Goal: Information Seeking & Learning: Compare options

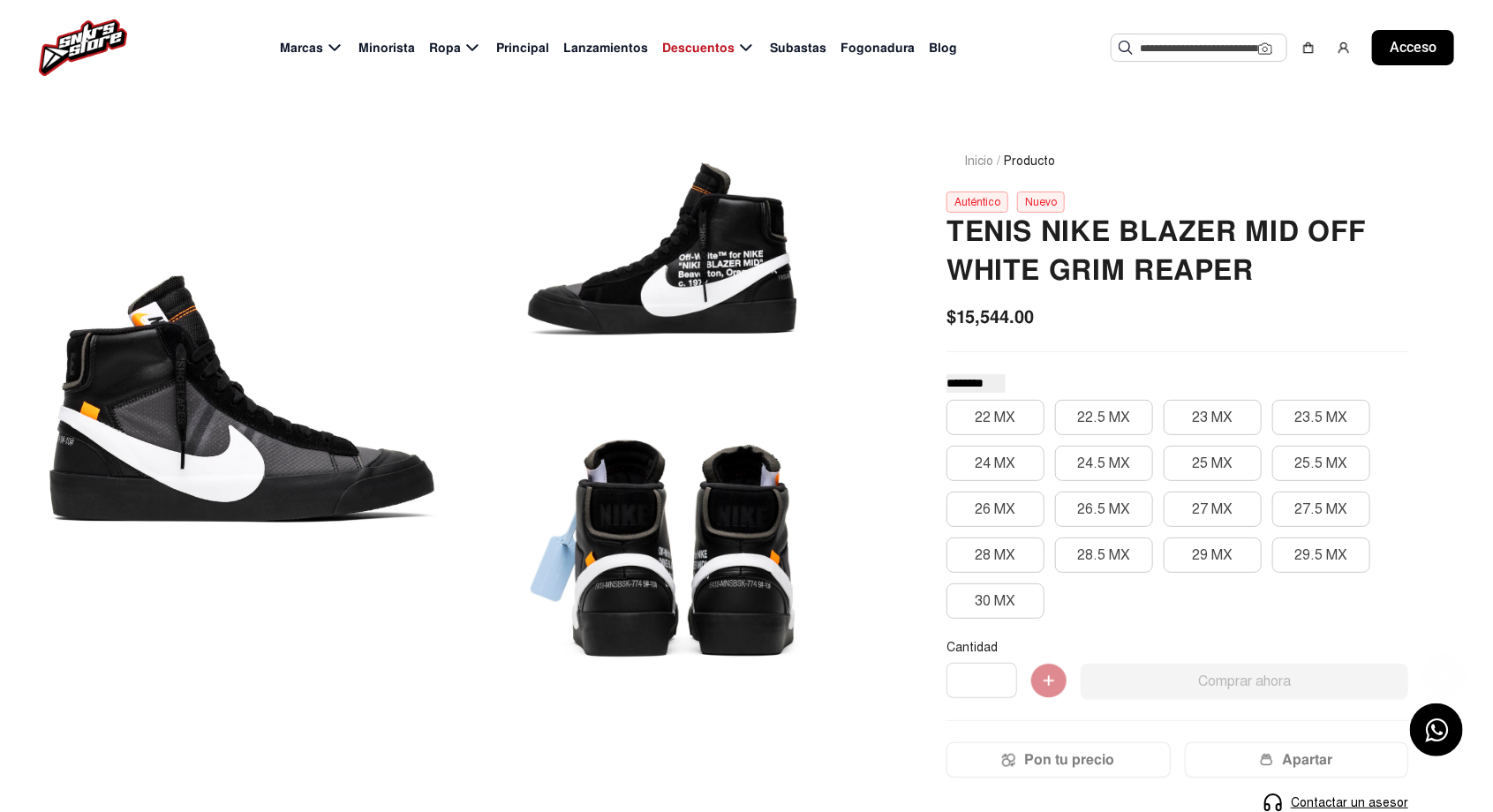
scroll to position [53, 0]
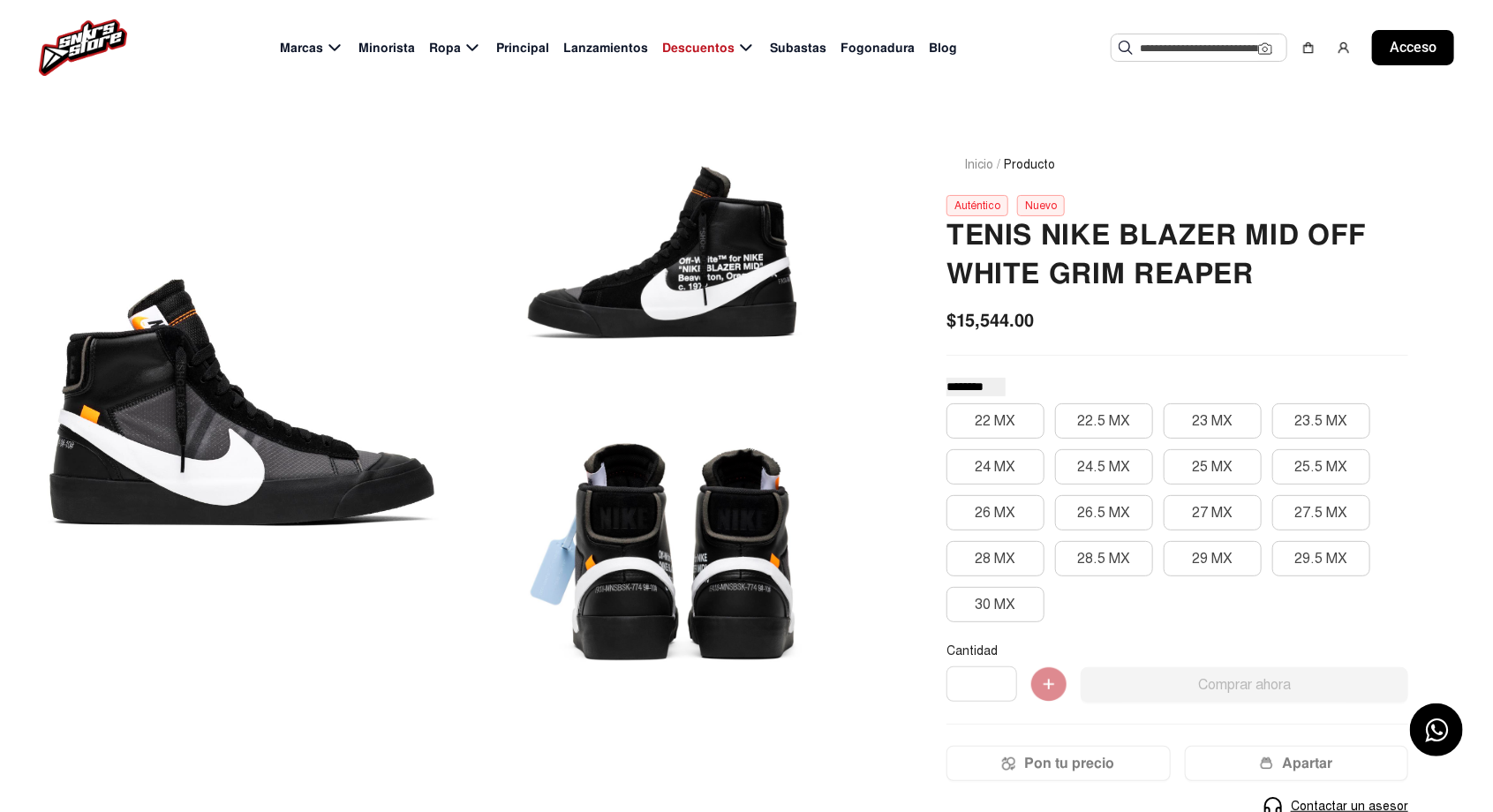
click at [556, 616] on div at bounding box center [662, 553] width 399 height 279
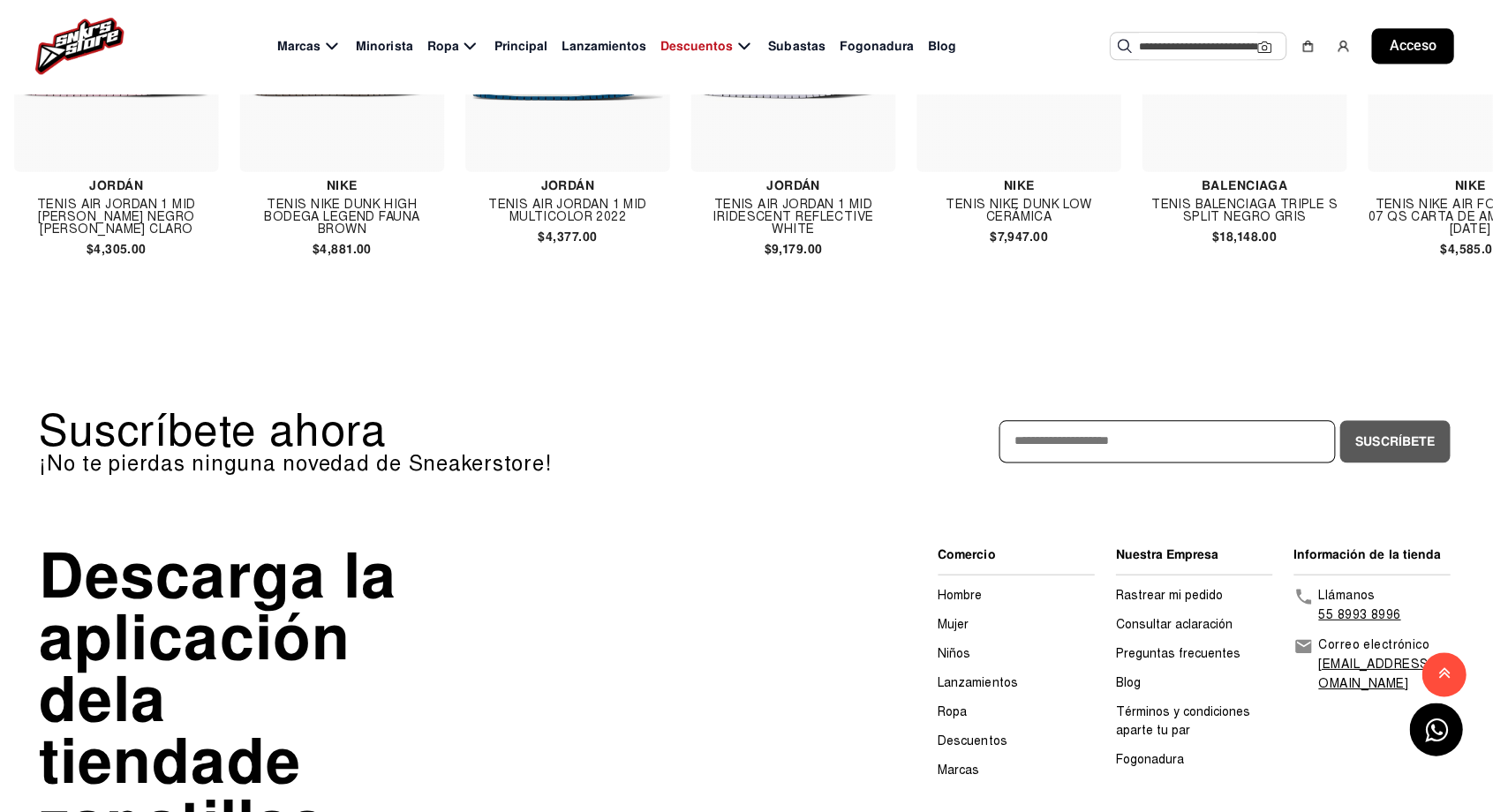
click at [76, 681] on font "Descarga la aplicación de" at bounding box center [220, 638] width 357 height 203
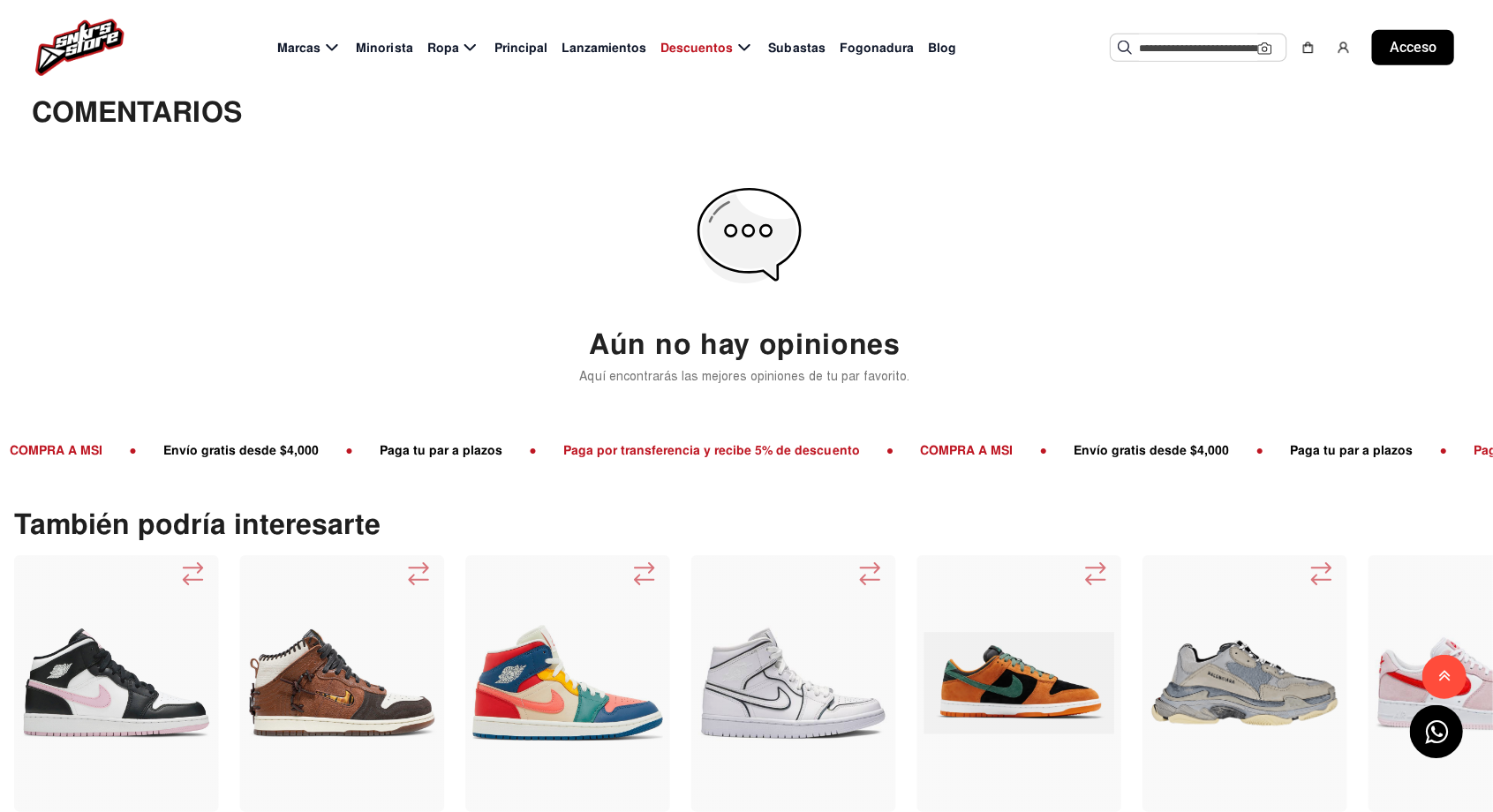
scroll to position [0, 0]
click at [381, 692] on img at bounding box center [345, 681] width 190 height 189
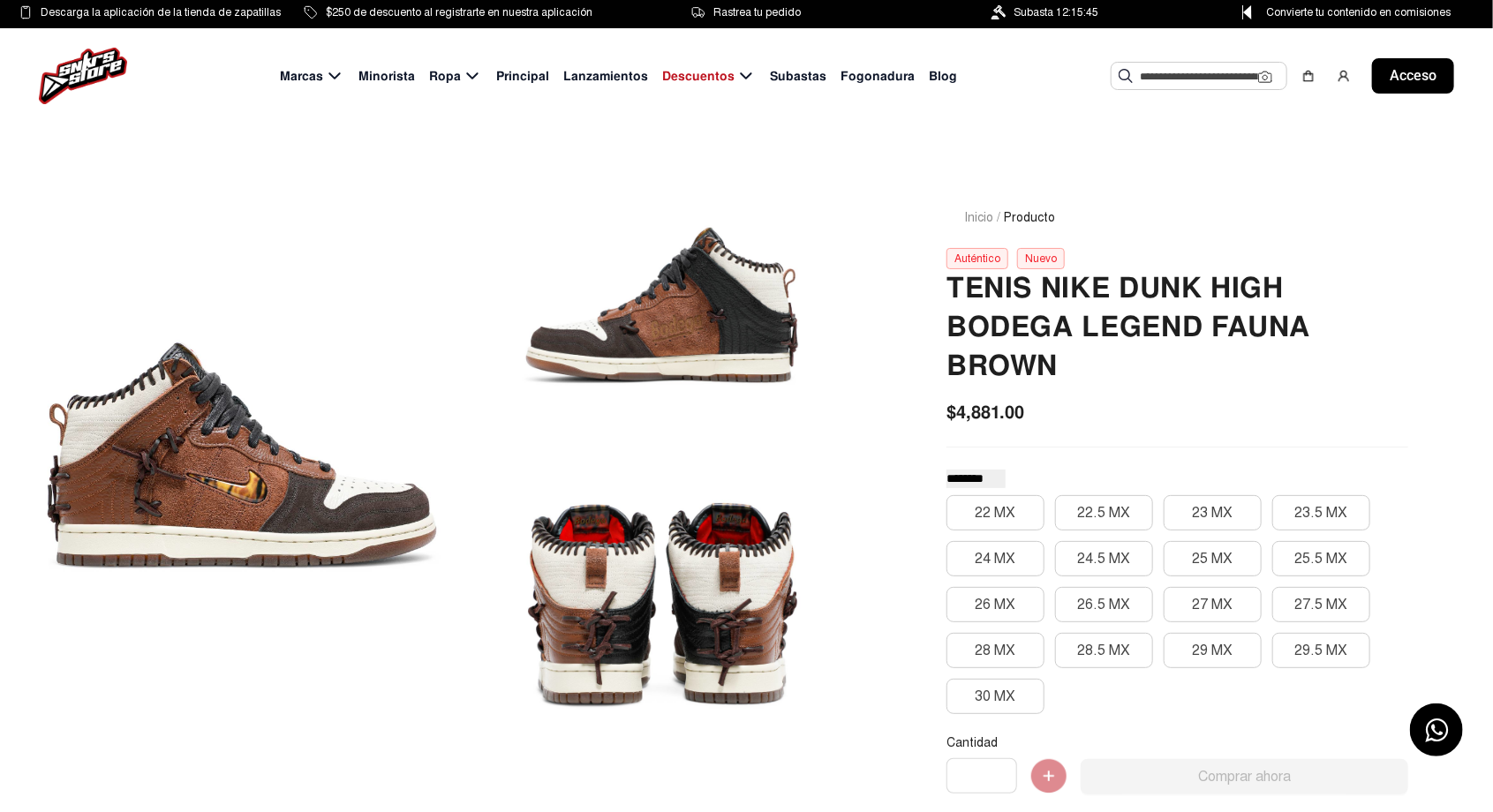
click at [76, 658] on div at bounding box center [241, 455] width 399 height 578
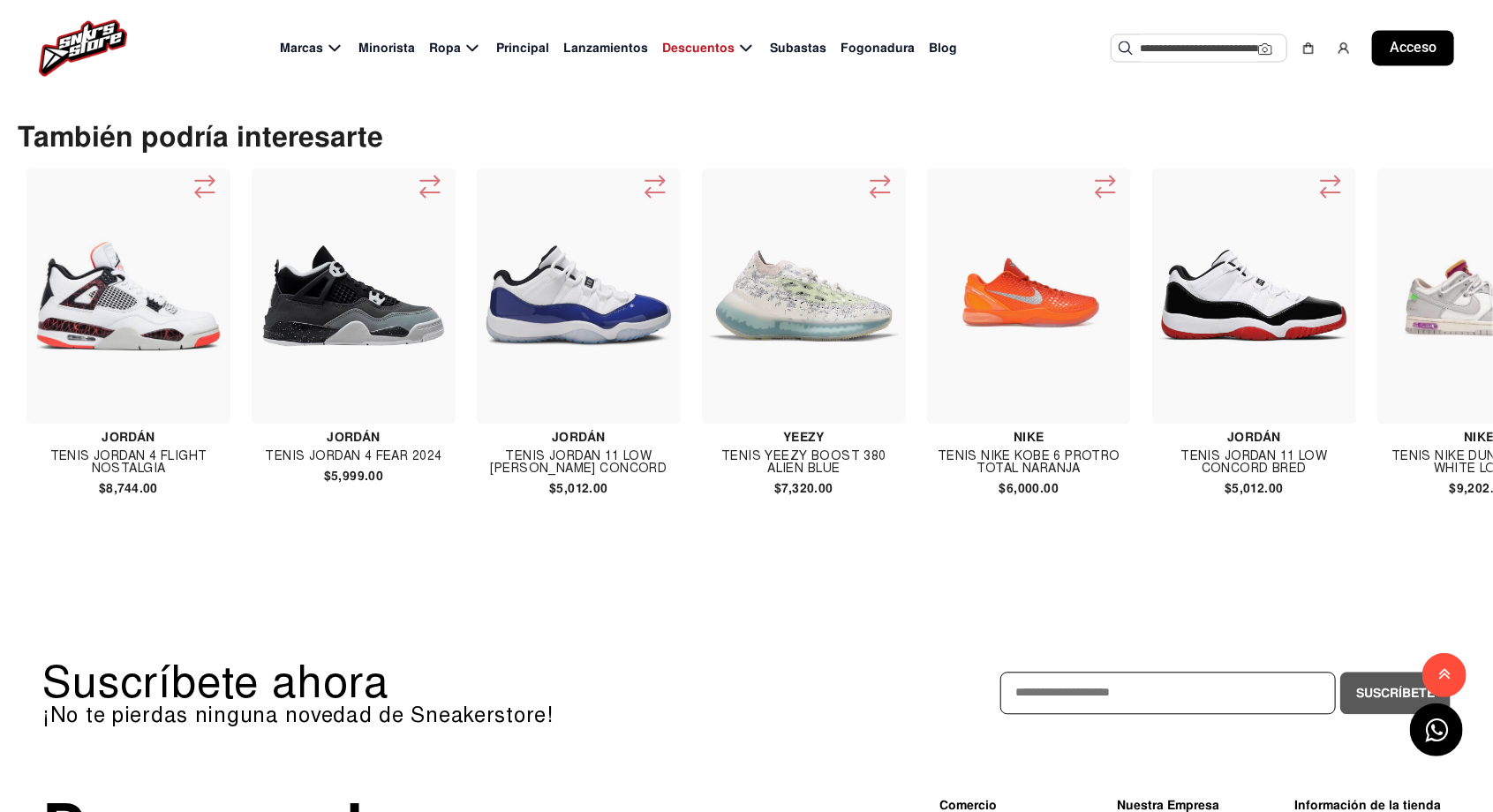
scroll to position [0, 891]
click at [344, 385] on div at bounding box center [354, 296] width 204 height 256
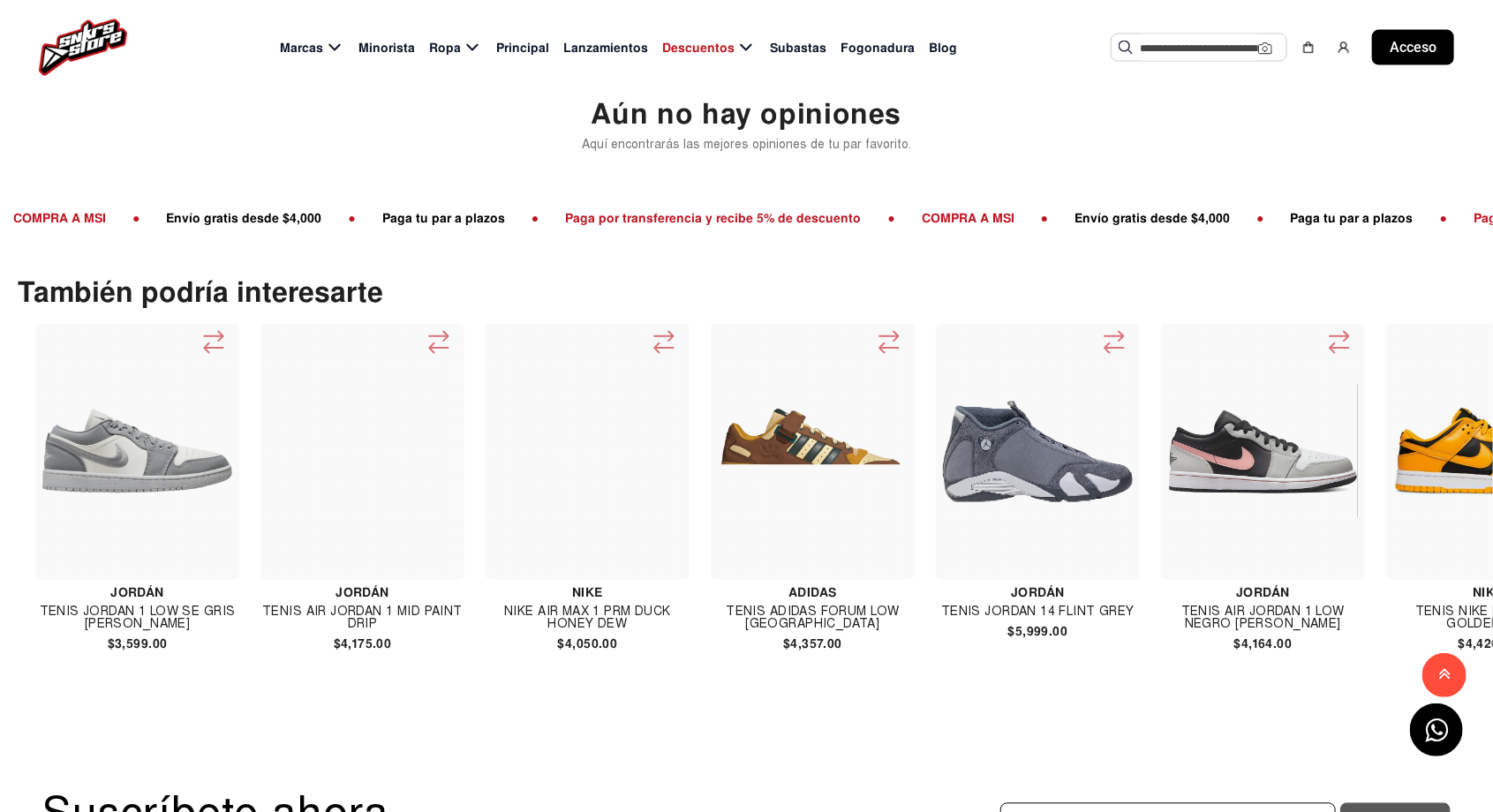
scroll to position [0, 4268]
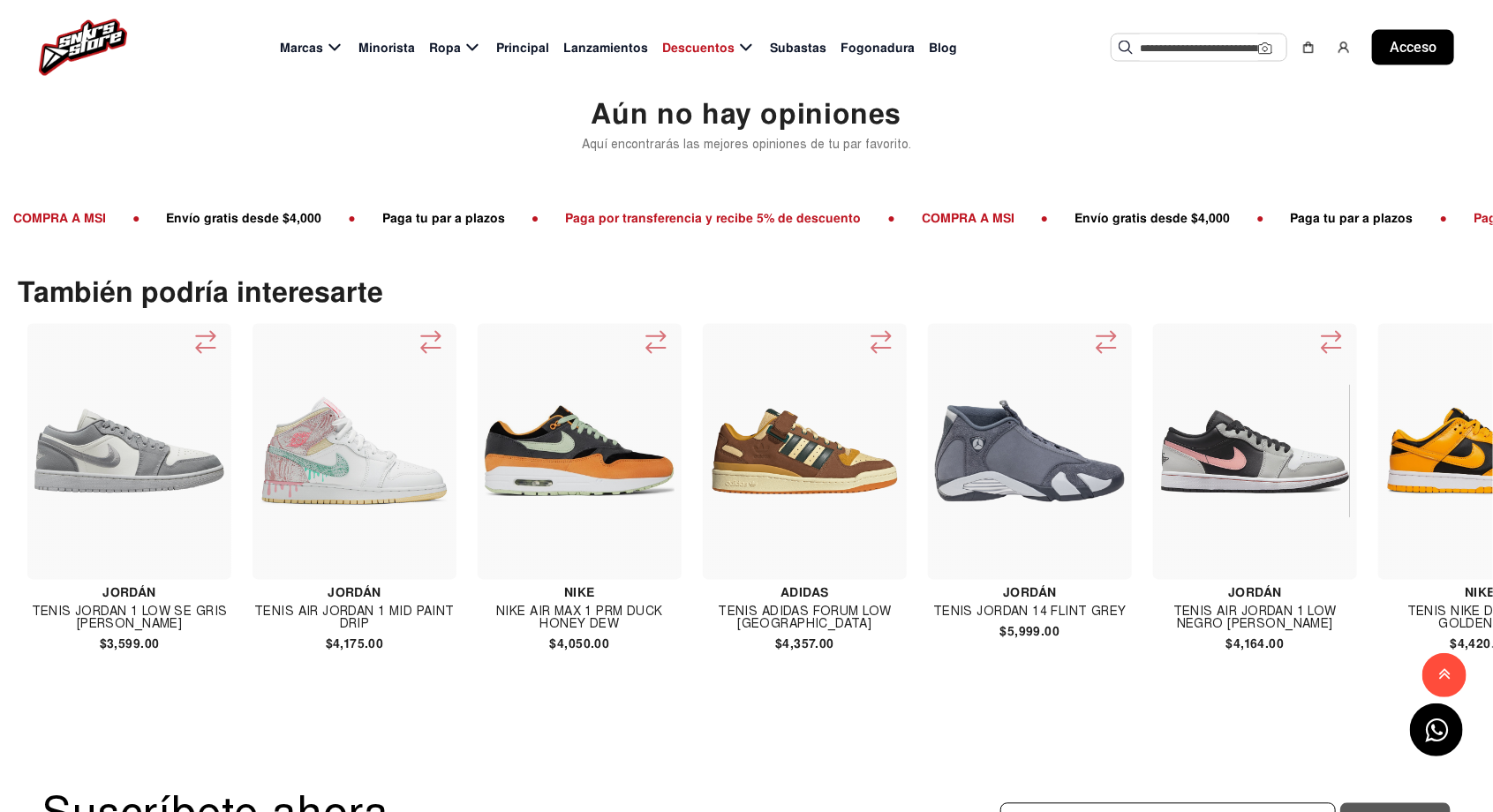
click at [1010, 483] on img at bounding box center [1029, 451] width 190 height 189
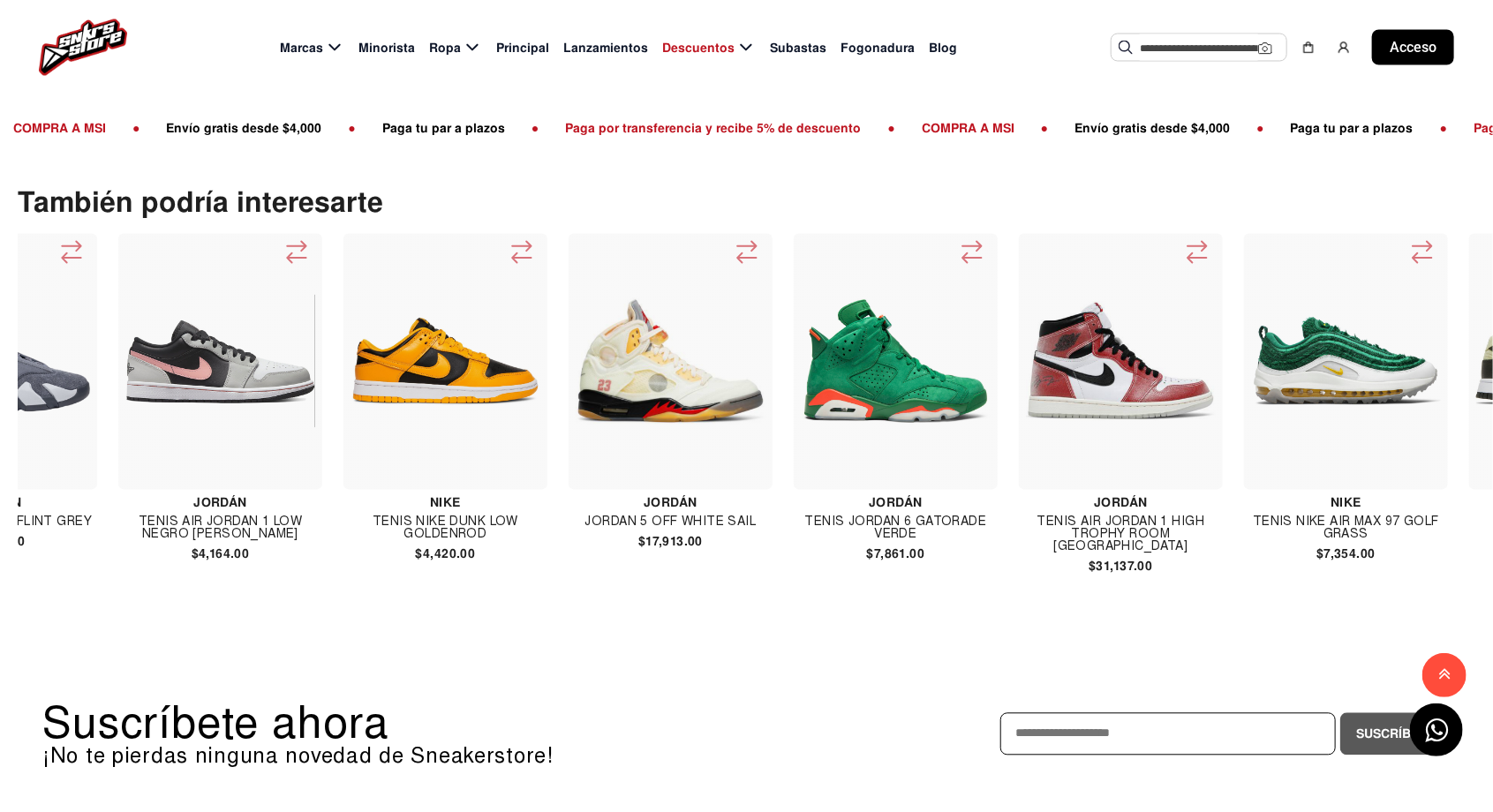
scroll to position [0, 5378]
